Goal: Task Accomplishment & Management: Use online tool/utility

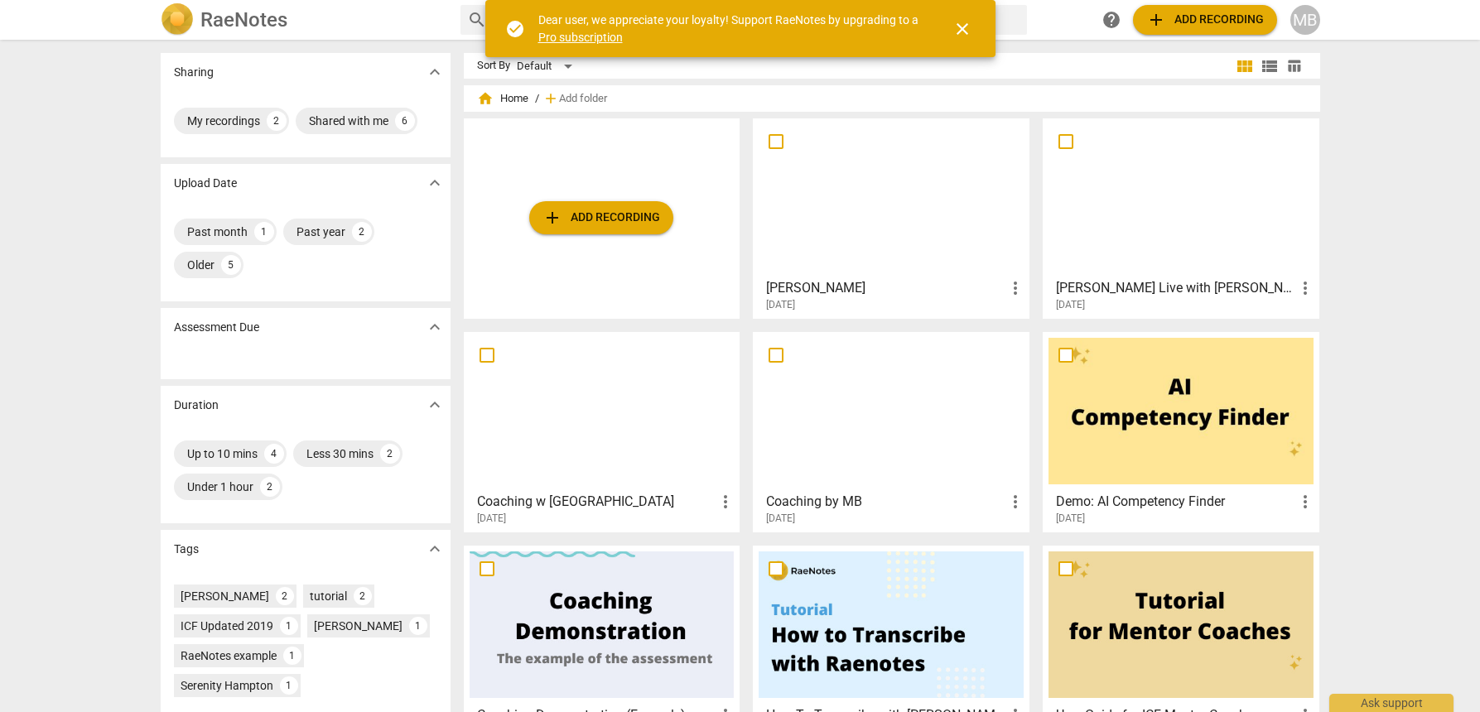
click at [608, 218] on span "add Add recording" at bounding box center [601, 218] width 118 height 20
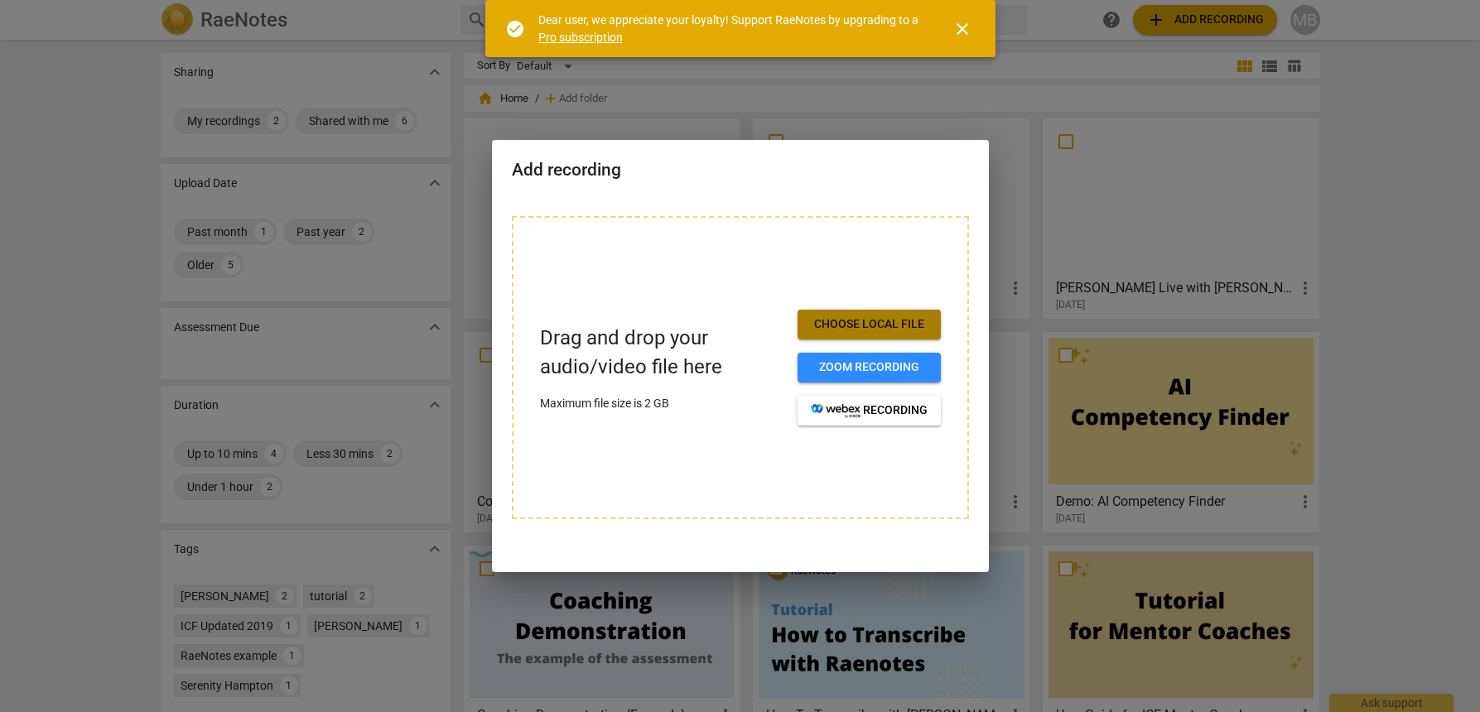
click at [873, 323] on span "Choose local file" at bounding box center [869, 324] width 117 height 17
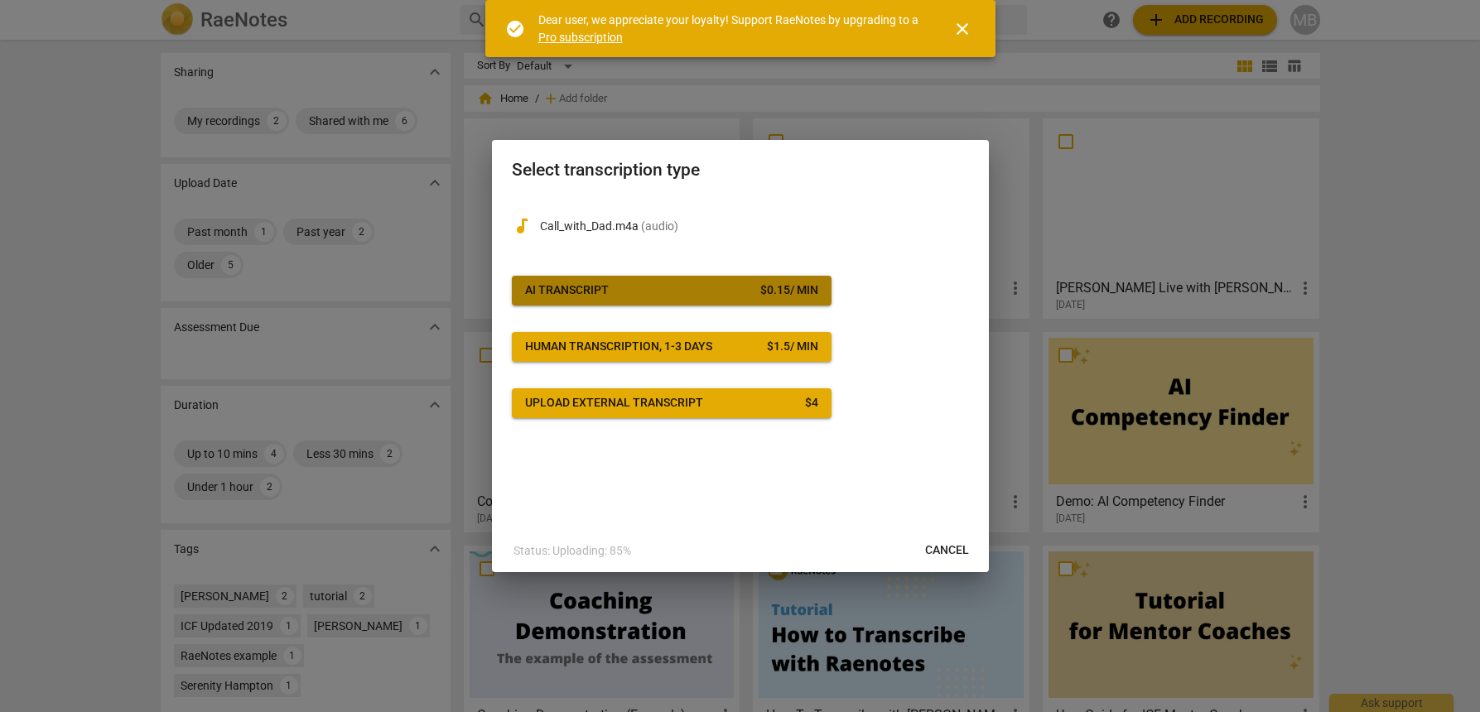
click at [662, 282] on button "AI Transcript $ 0.15 / min" at bounding box center [672, 291] width 320 height 30
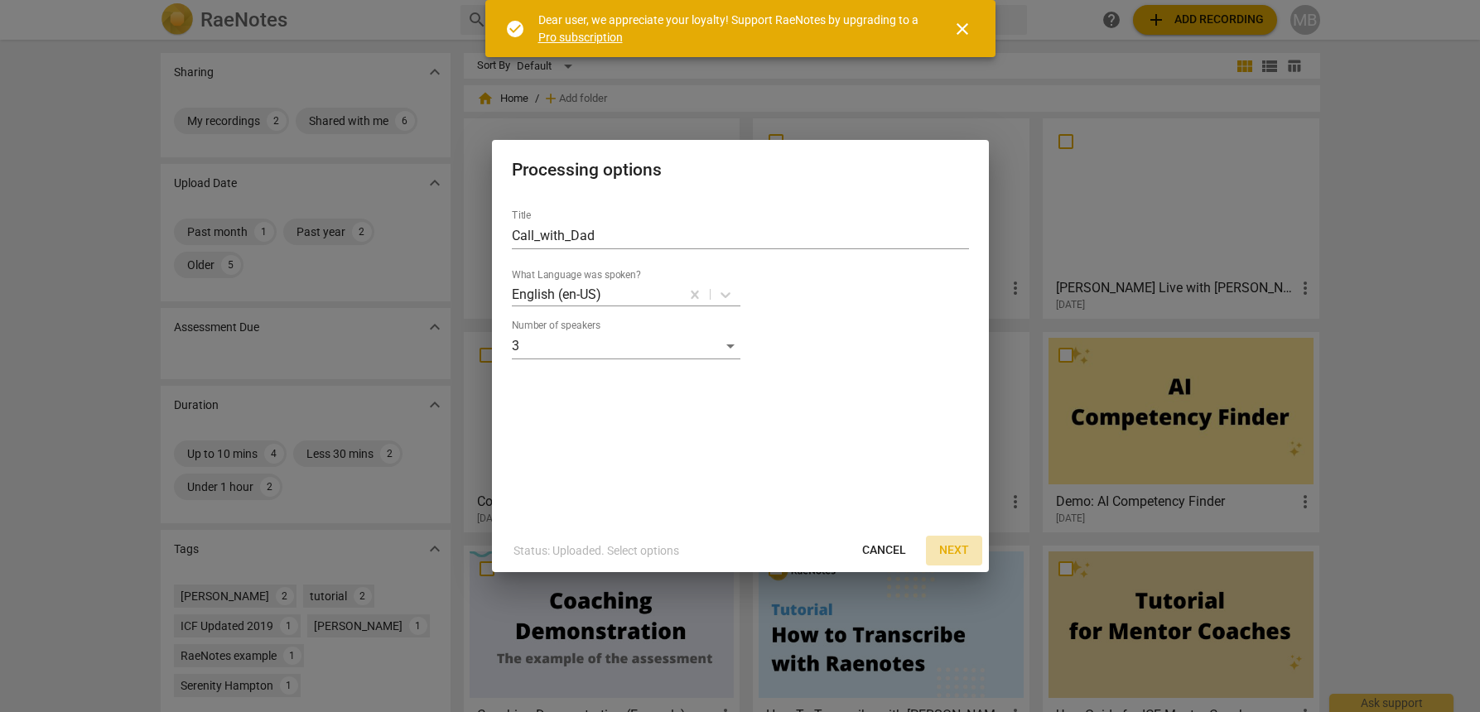
click at [946, 544] on span "Next" at bounding box center [954, 550] width 30 height 17
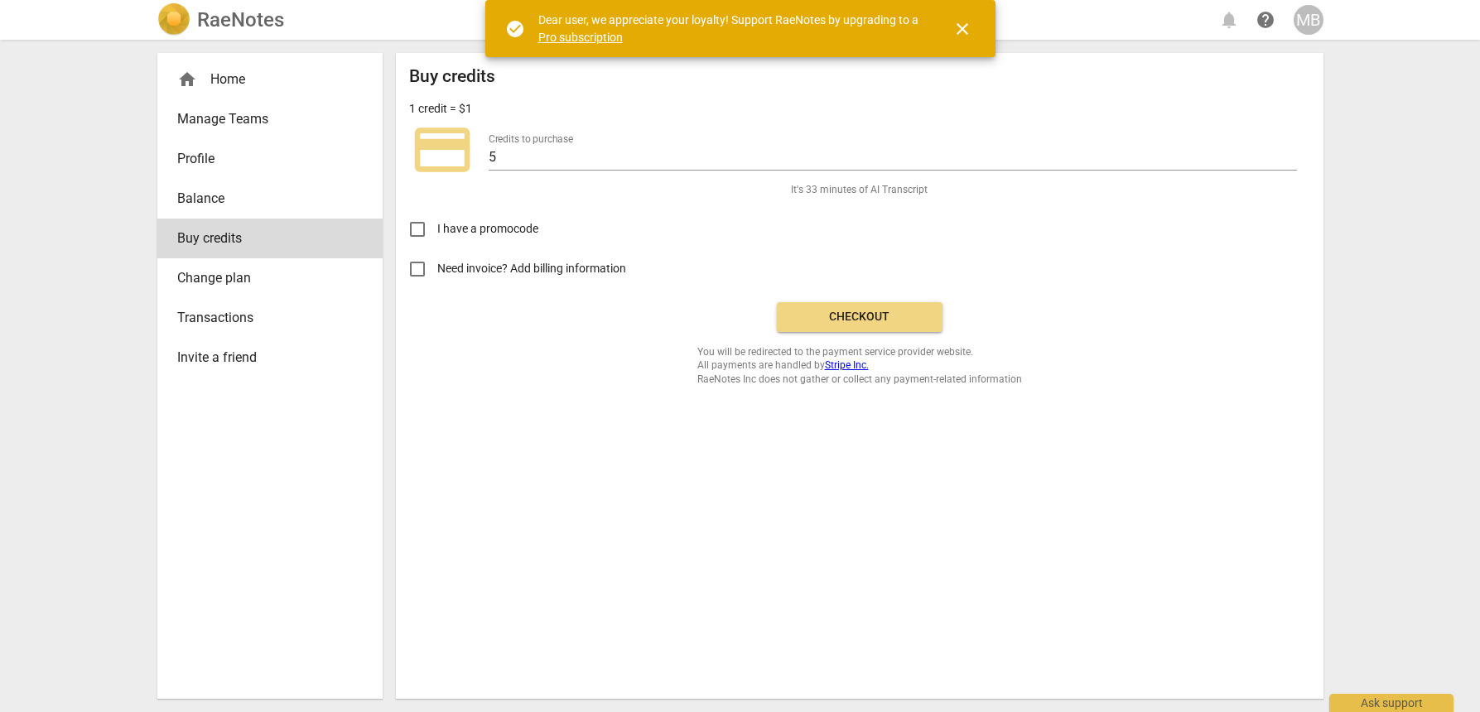
click at [845, 311] on span "Checkout" at bounding box center [859, 317] width 139 height 17
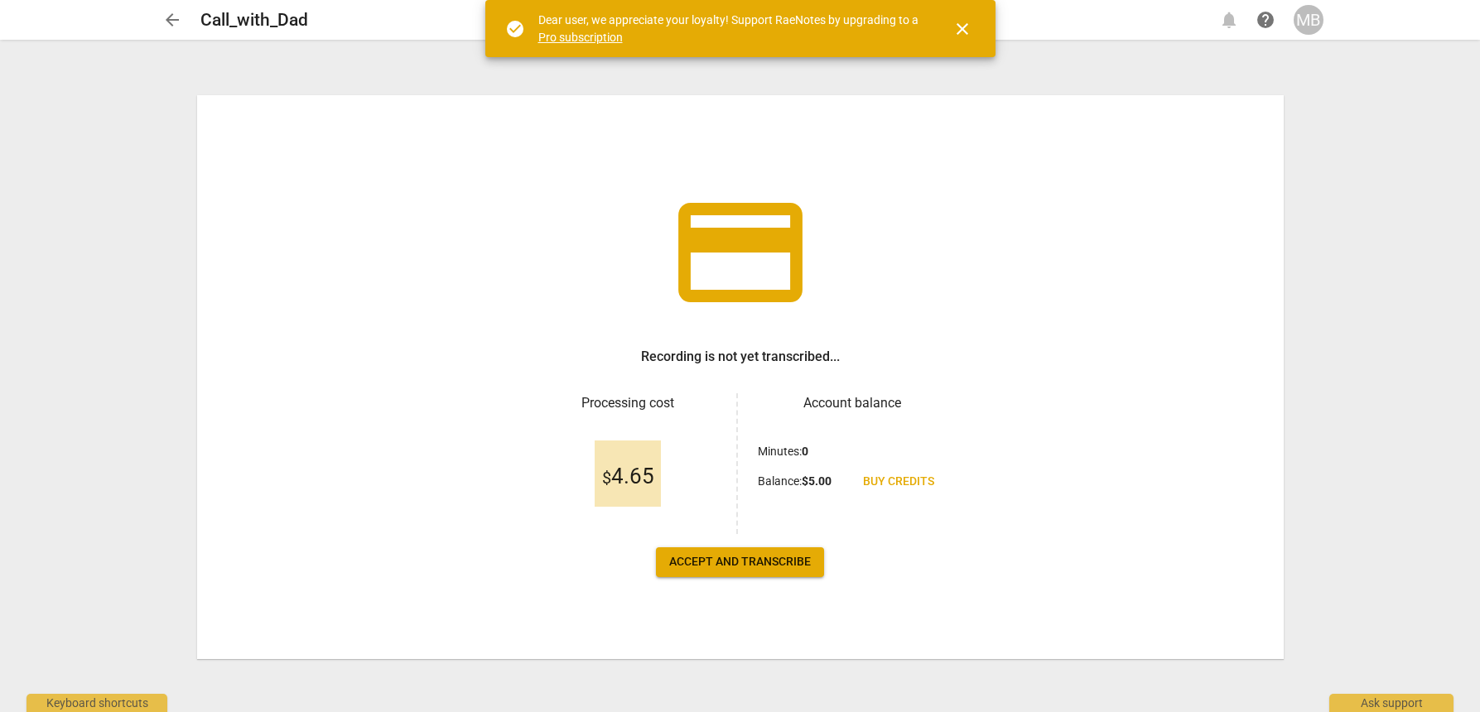
click at [741, 559] on span "Accept and transcribe" at bounding box center [740, 562] width 142 height 17
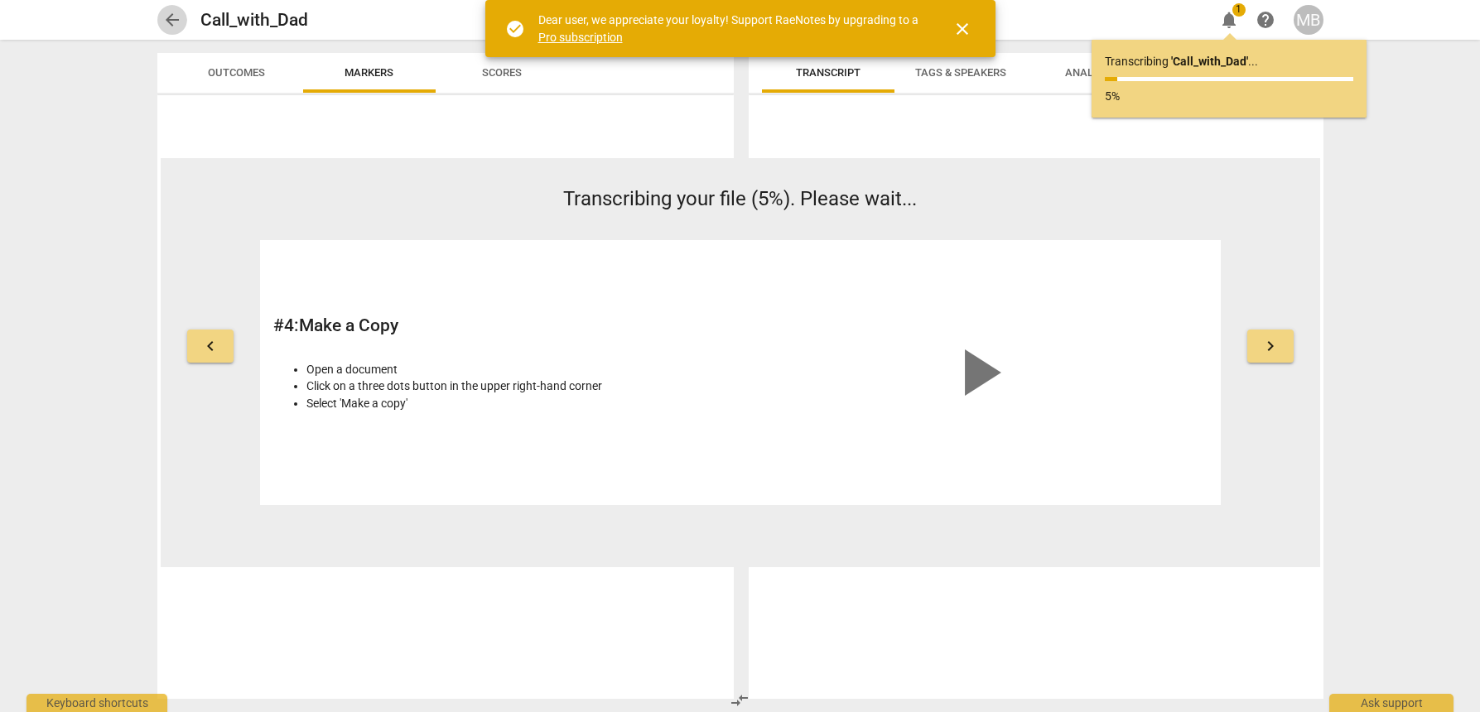
click at [172, 20] on span "arrow_back" at bounding box center [172, 20] width 20 height 20
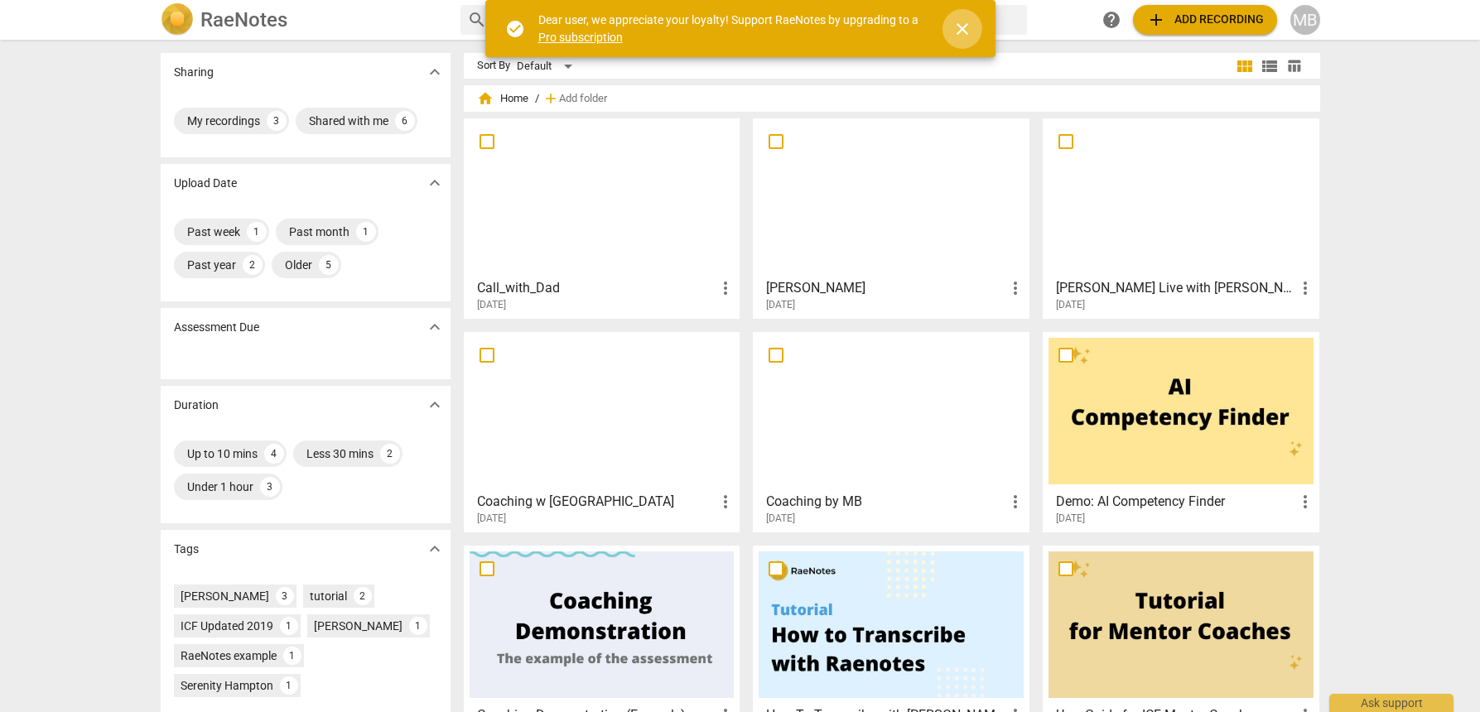
click at [955, 31] on span "close" at bounding box center [962, 29] width 20 height 20
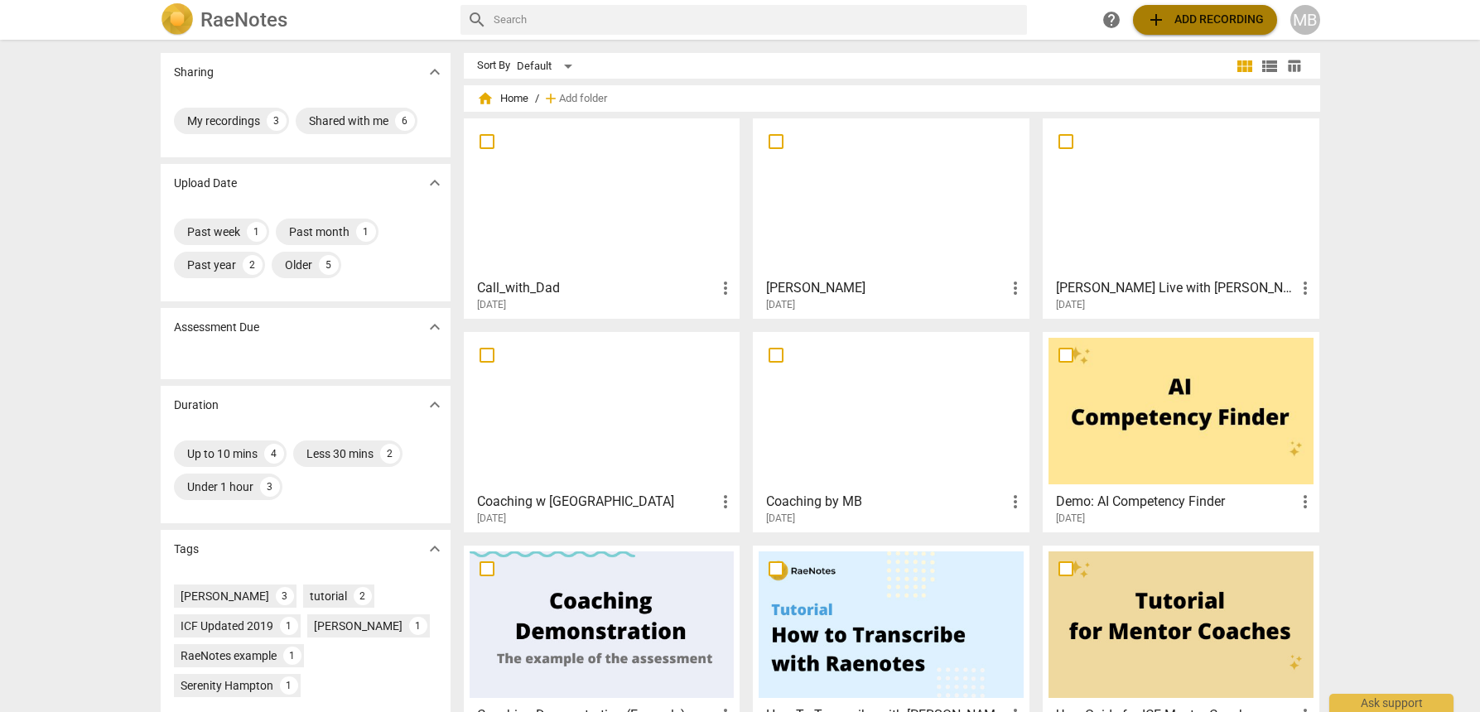
click at [1182, 12] on span "add Add recording" at bounding box center [1205, 20] width 118 height 20
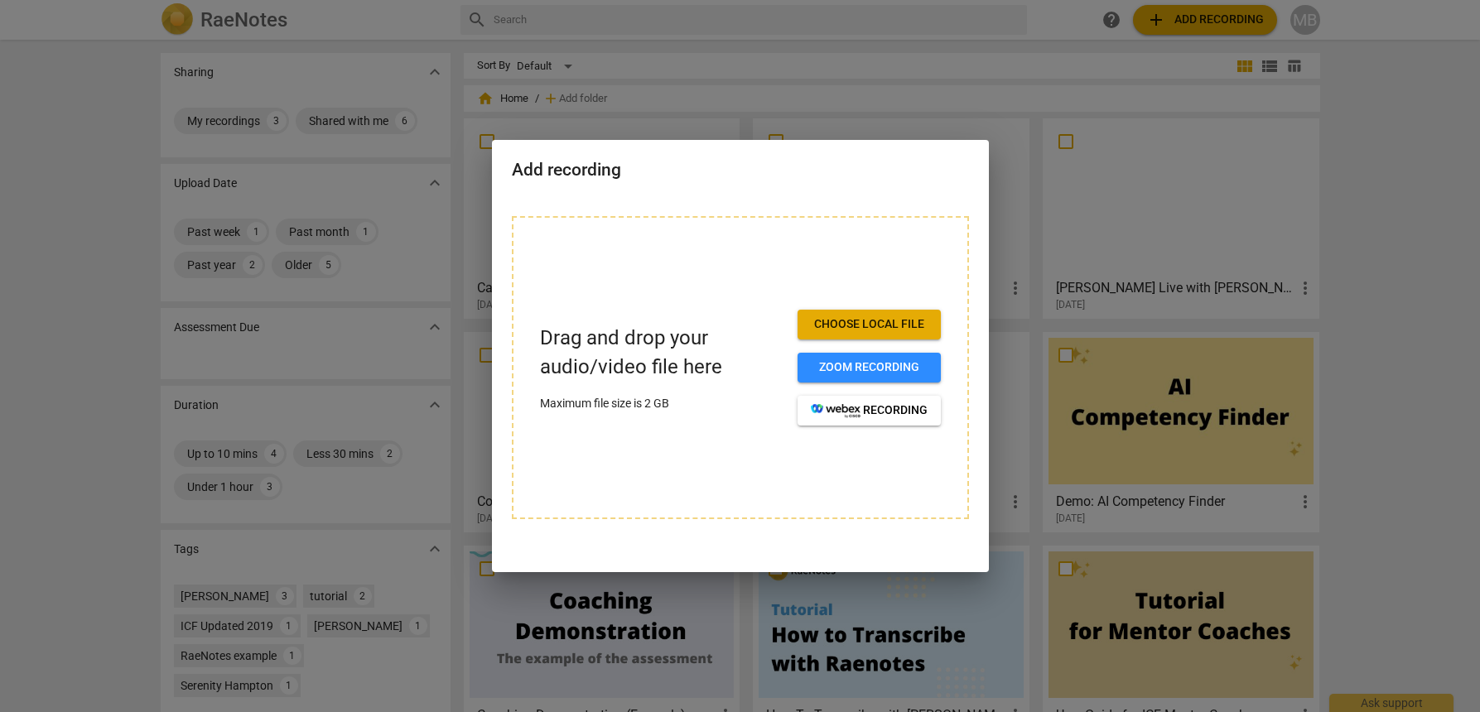
click at [846, 321] on span "Choose local file" at bounding box center [869, 324] width 117 height 17
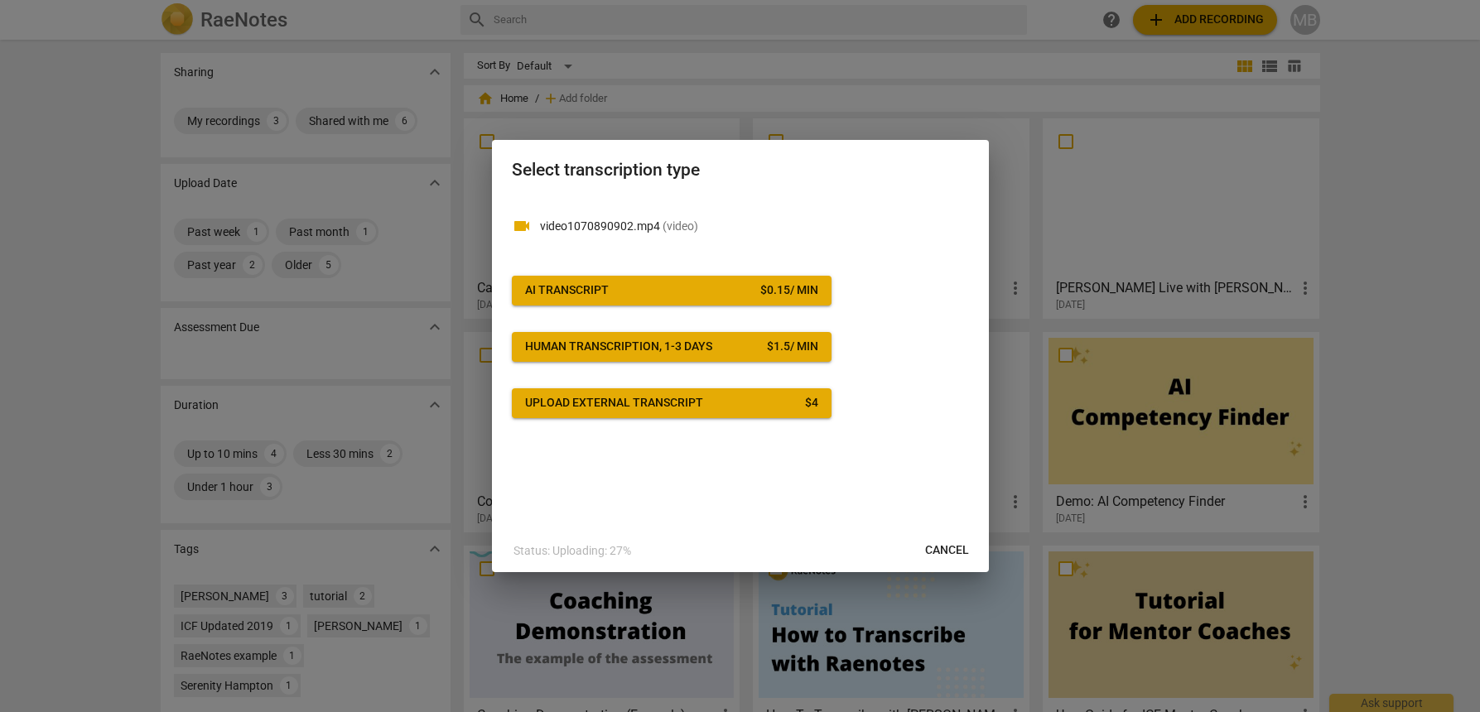
click at [762, 286] on div "$ 0.15 / min" at bounding box center [789, 290] width 58 height 17
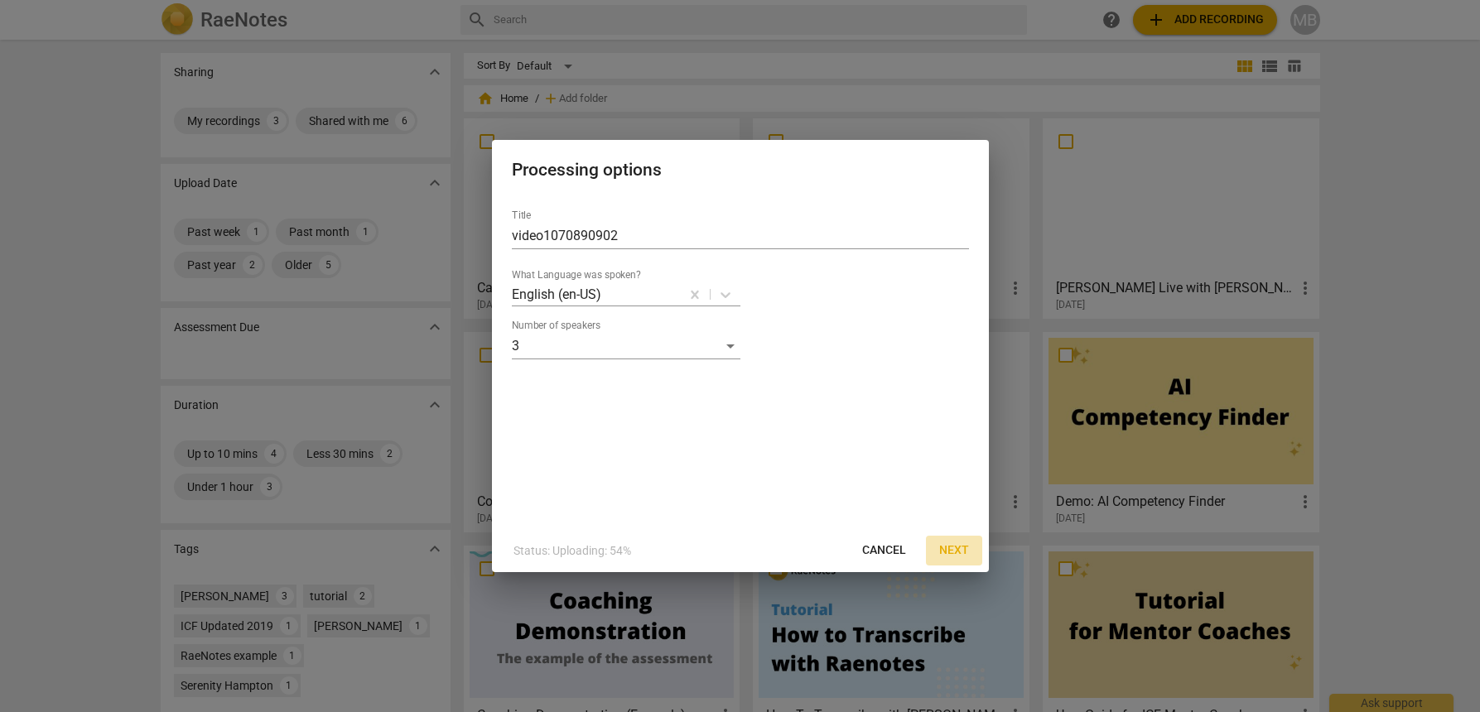
click at [956, 546] on span "Next" at bounding box center [954, 550] width 30 height 17
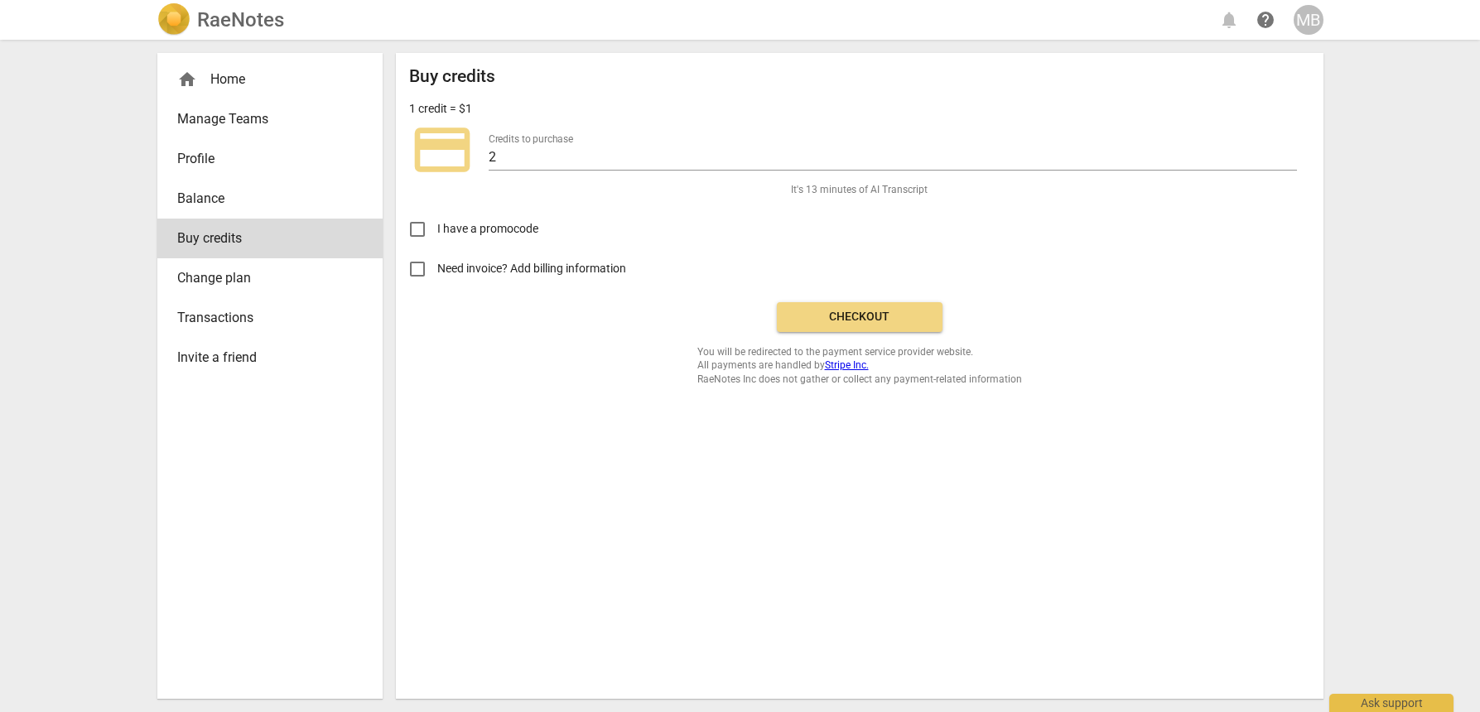
drag, startPoint x: 792, startPoint y: 320, endPoint x: 822, endPoint y: 68, distance: 253.6
click at [792, 318] on span "Checkout" at bounding box center [859, 317] width 139 height 17
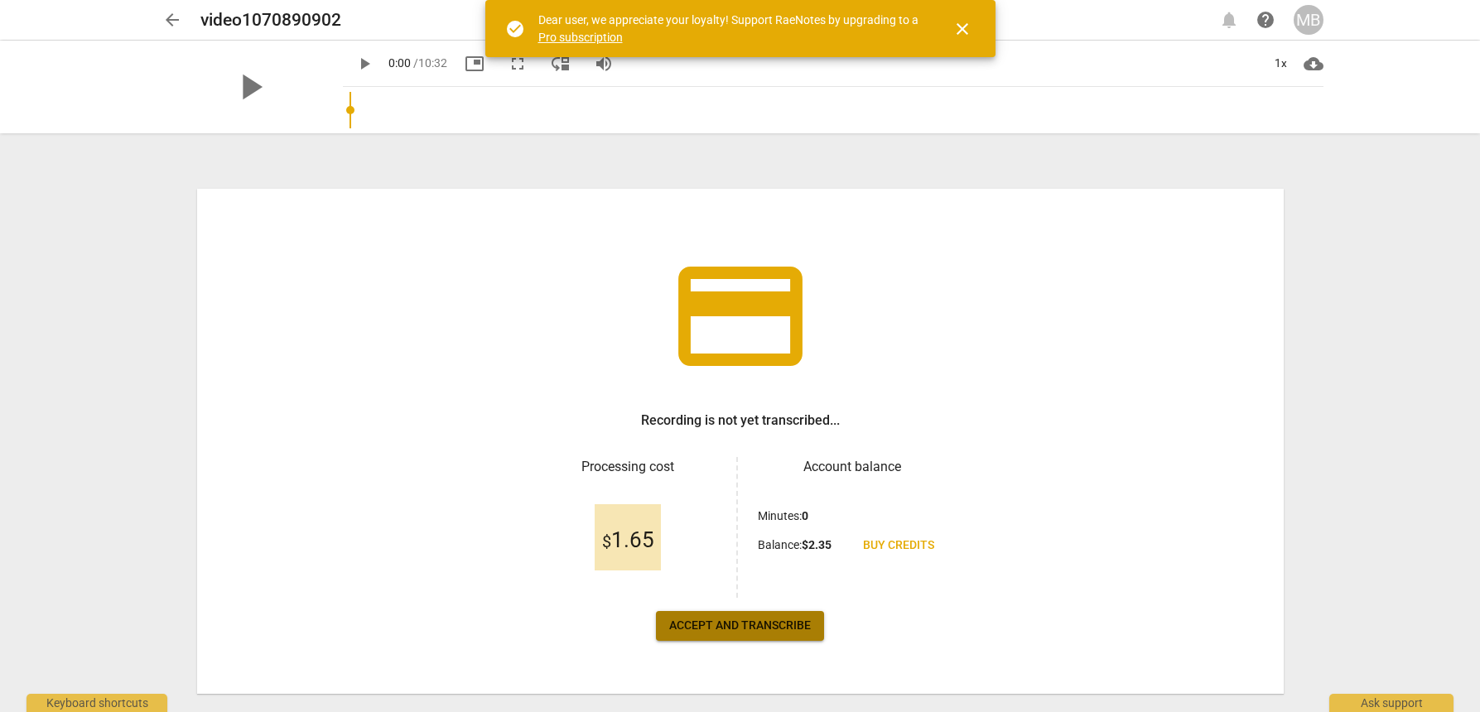
click at [710, 623] on span "Accept and transcribe" at bounding box center [740, 626] width 142 height 17
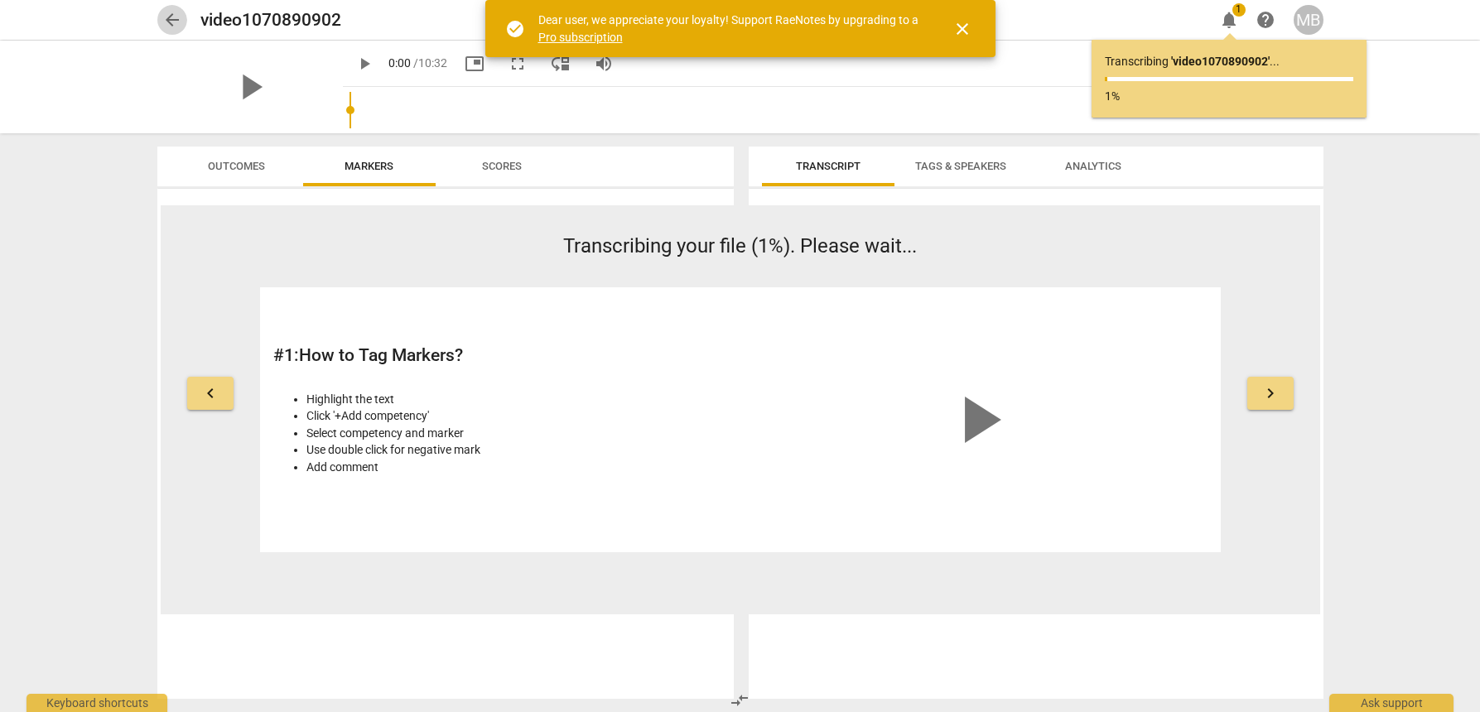
click at [171, 15] on span "arrow_back" at bounding box center [172, 20] width 20 height 20
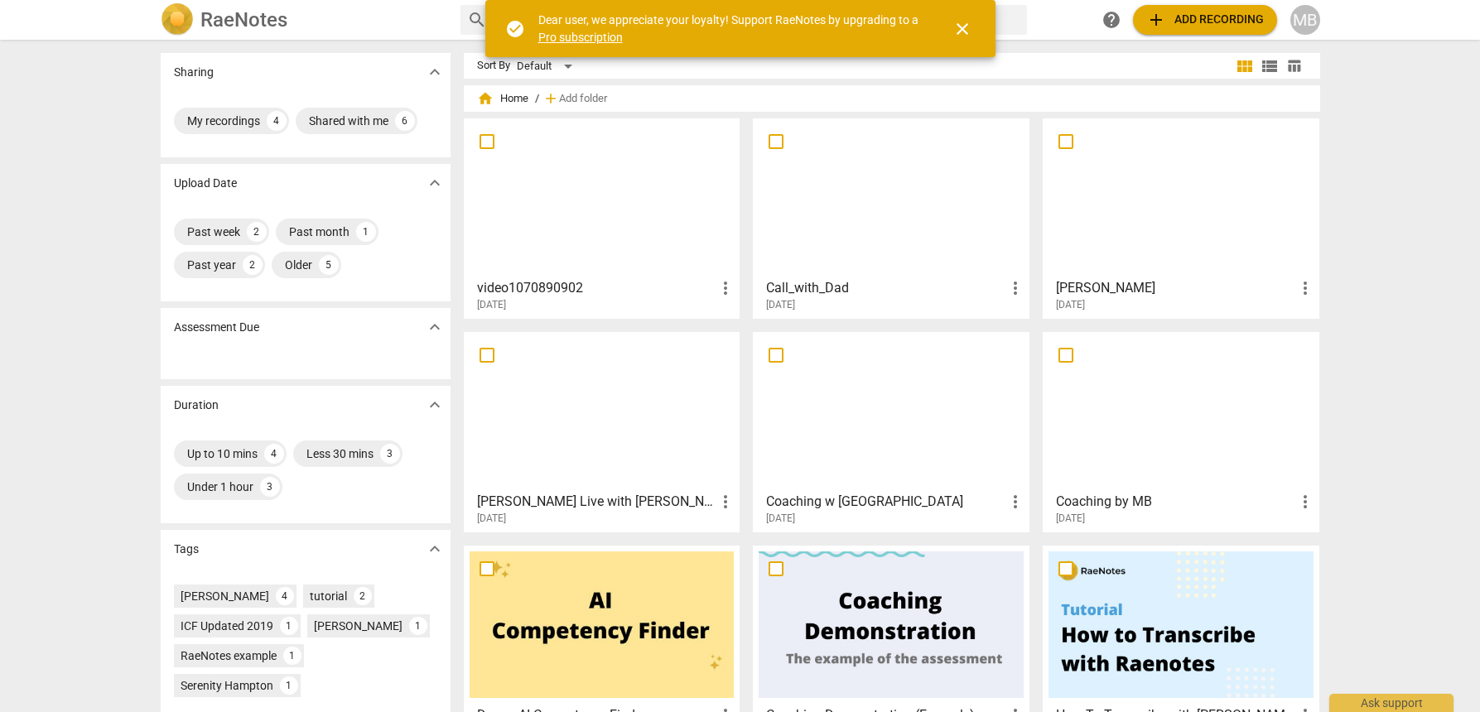
click at [901, 190] on div at bounding box center [890, 197] width 265 height 147
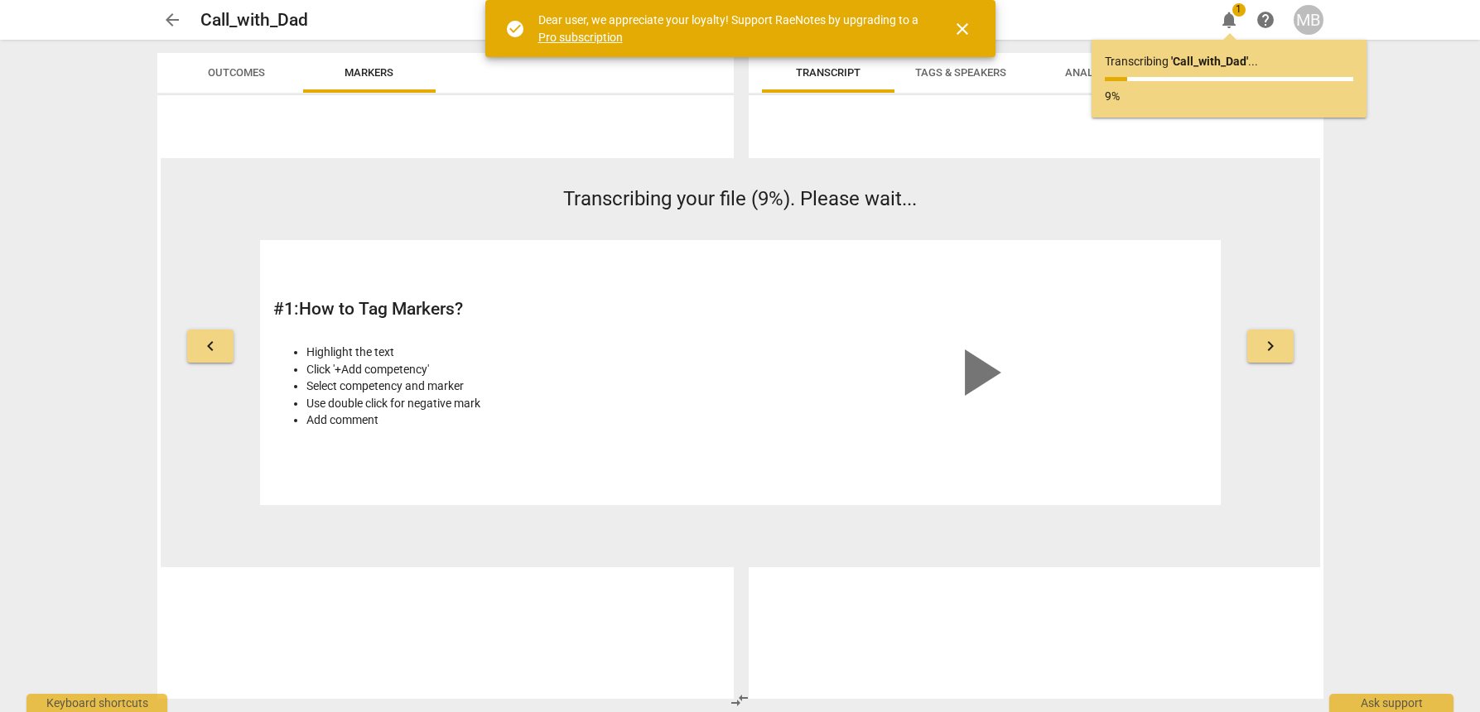
click at [176, 19] on span "arrow_back" at bounding box center [172, 20] width 20 height 20
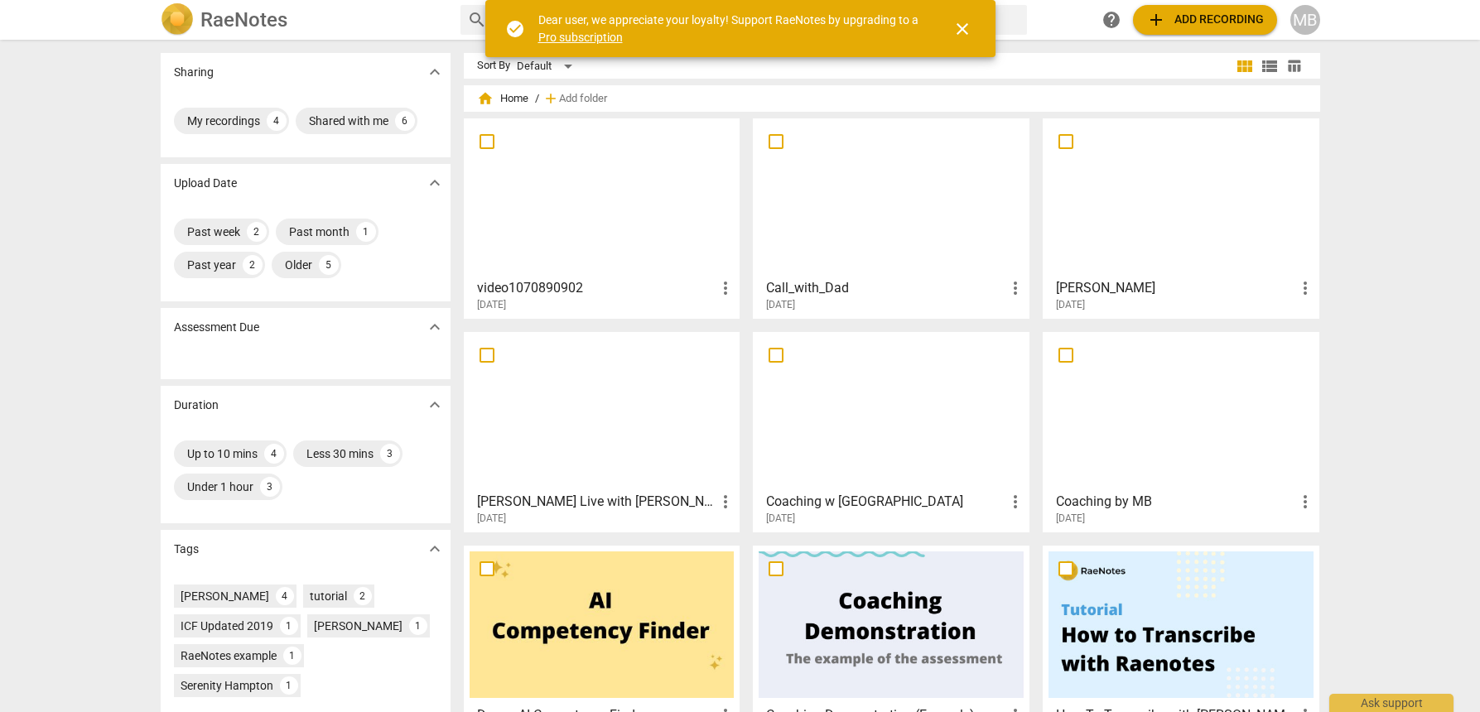
click at [941, 206] on div at bounding box center [890, 197] width 265 height 147
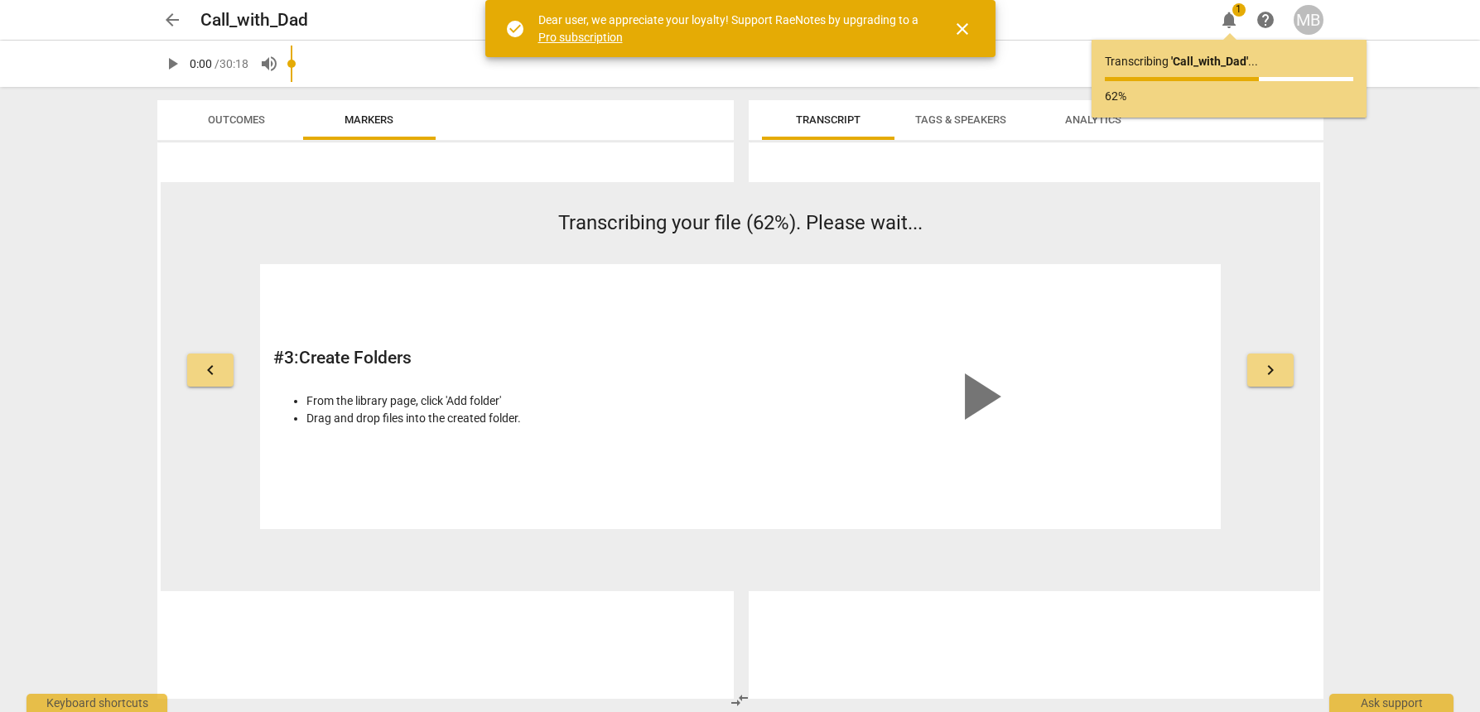
click at [171, 12] on span "arrow_back" at bounding box center [172, 20] width 20 height 20
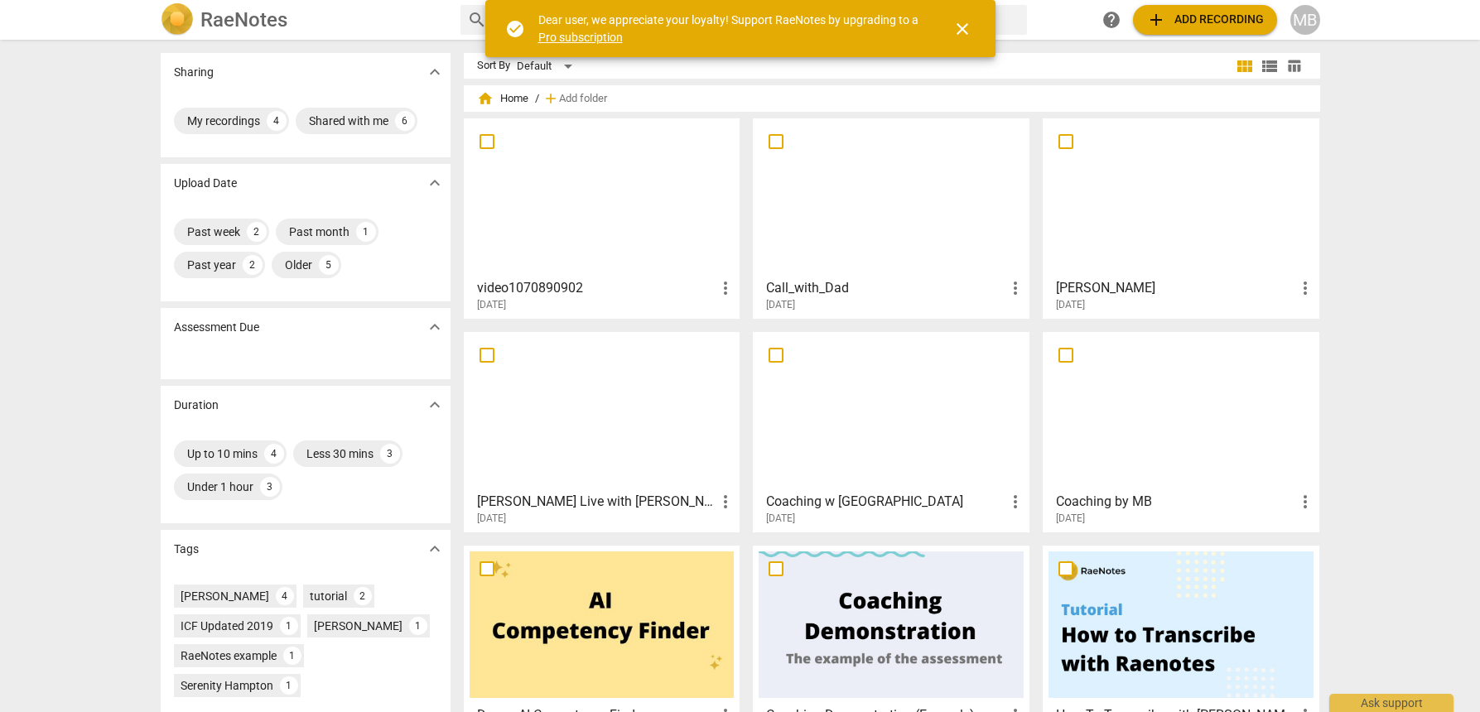
click at [631, 160] on div at bounding box center [601, 197] width 265 height 147
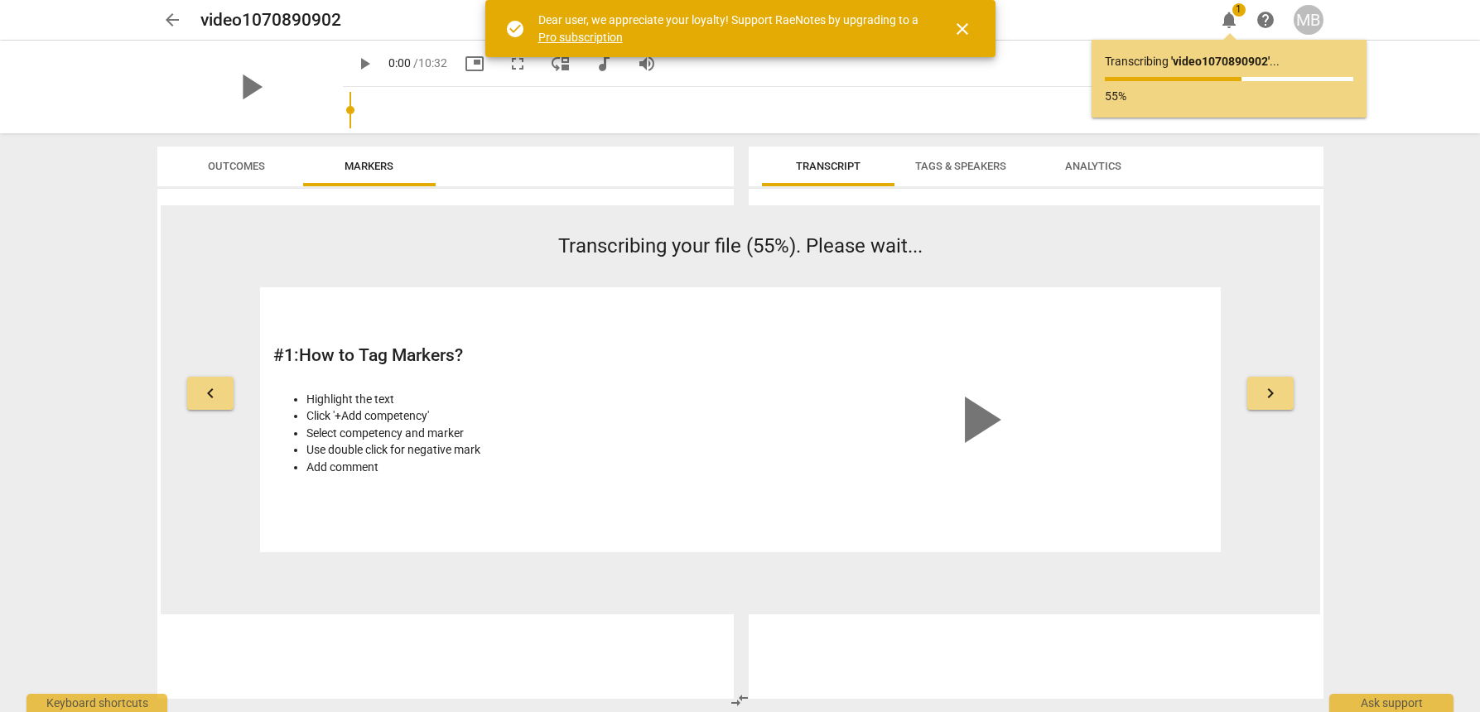
click at [180, 15] on span "arrow_back" at bounding box center [172, 20] width 20 height 20
